Goal: Information Seeking & Learning: Find specific page/section

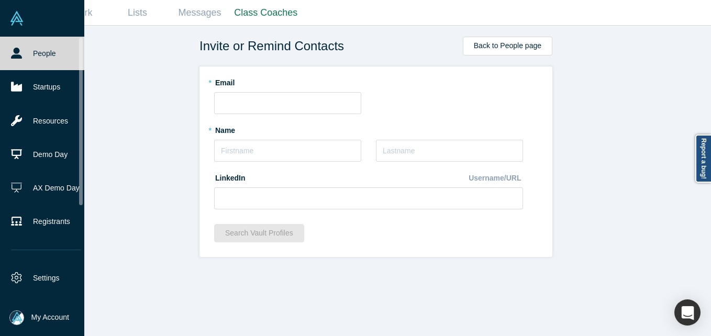
drag, startPoint x: 28, startPoint y: 53, endPoint x: 74, endPoint y: 5, distance: 66.3
click at [28, 53] on link "People" at bounding box center [46, 54] width 92 height 34
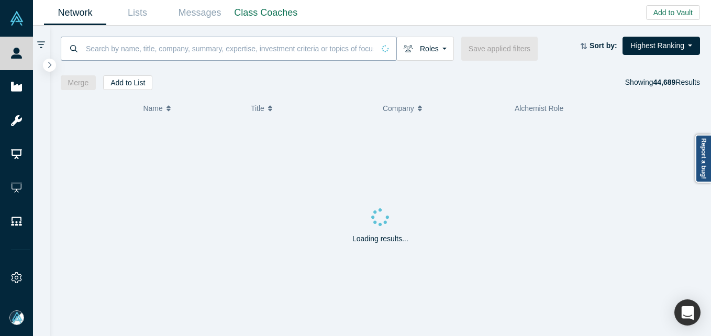
click at [155, 48] on input at bounding box center [230, 48] width 290 height 25
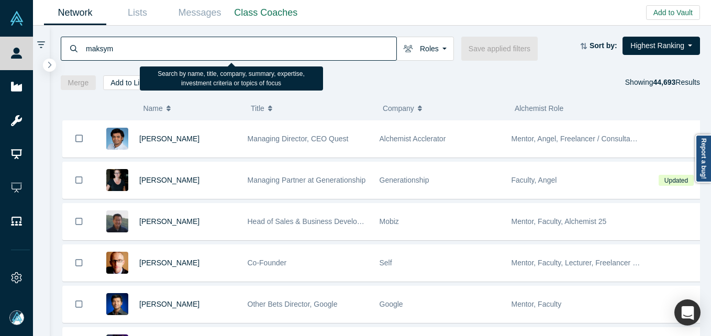
type input "maksym"
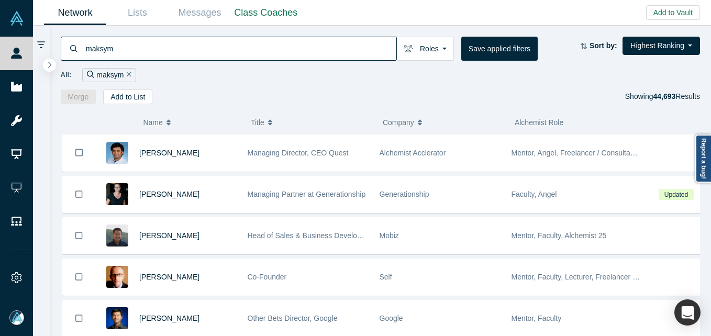
click at [188, 51] on input "maksym" at bounding box center [241, 48] width 312 height 25
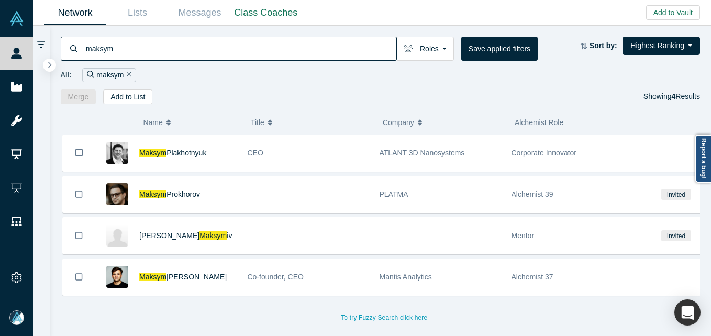
click at [188, 275] on span "[PERSON_NAME]" at bounding box center [197, 277] width 60 height 8
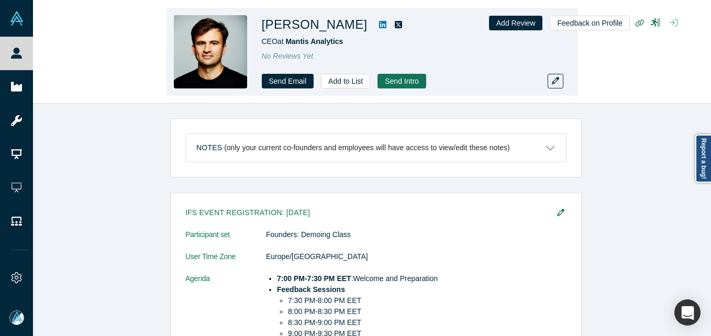
click at [675, 24] on icon "button" at bounding box center [673, 22] width 8 height 8
